Goal: Information Seeking & Learning: Learn about a topic

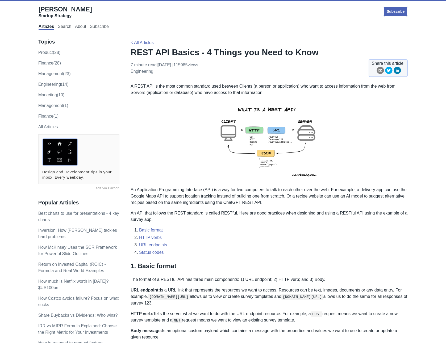
click at [276, 146] on img at bounding box center [269, 141] width 116 height 82
click at [263, 140] on img at bounding box center [269, 141] width 116 height 82
click at [58, 6] on span "[PERSON_NAME]" at bounding box center [65, 9] width 53 height 7
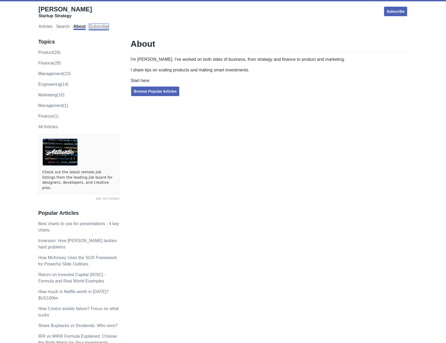
click at [99, 27] on link "Subscribe" at bounding box center [98, 27] width 19 height 6
click at [48, 126] on link "All Articles" at bounding box center [48, 127] width 20 height 5
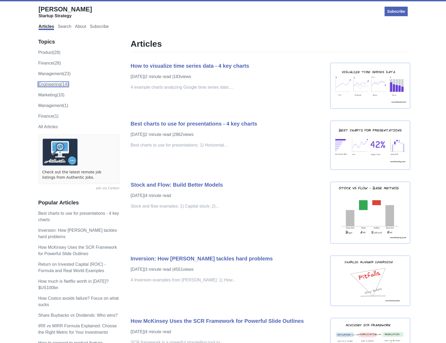
click at [59, 86] on link "engineering (14)" at bounding box center [53, 84] width 30 height 5
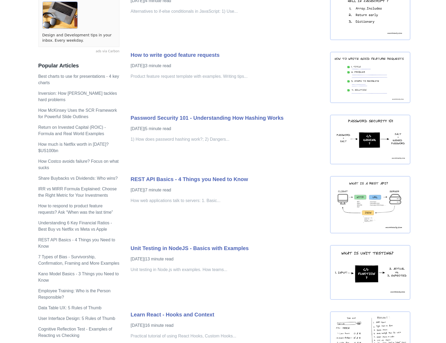
scroll to position [191, 0]
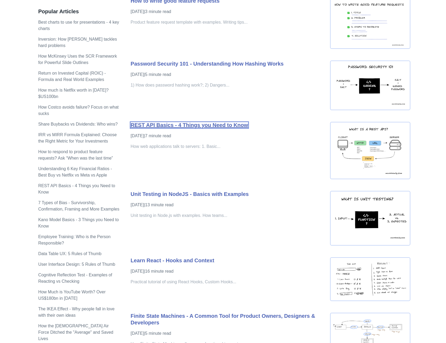
click at [236, 125] on link "REST API Basics - 4 Things you Need to Know" at bounding box center [189, 125] width 117 height 6
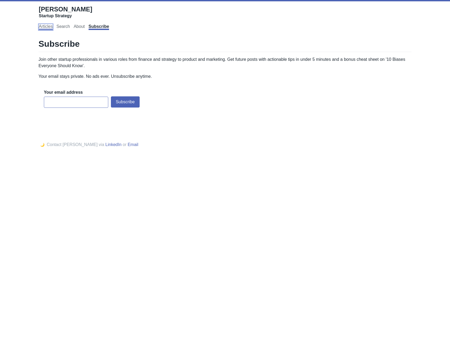
click at [51, 26] on link "Articles" at bounding box center [46, 27] width 14 height 6
